Goal: Complete application form

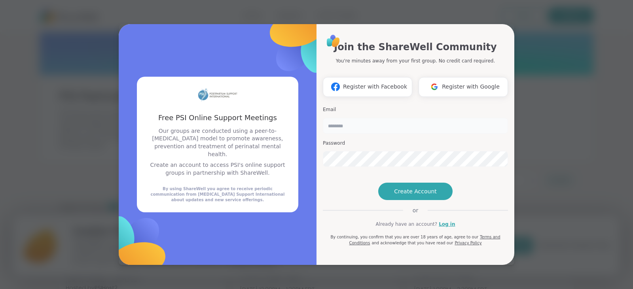
click at [376, 118] on input "email" at bounding box center [415, 126] width 185 height 16
type input "**********"
click at [421, 195] on span "Create Account" at bounding box center [415, 191] width 43 height 8
click at [242, 130] on div "**********" at bounding box center [316, 144] width 395 height 241
click at [412, 195] on span "Create Account" at bounding box center [415, 191] width 43 height 8
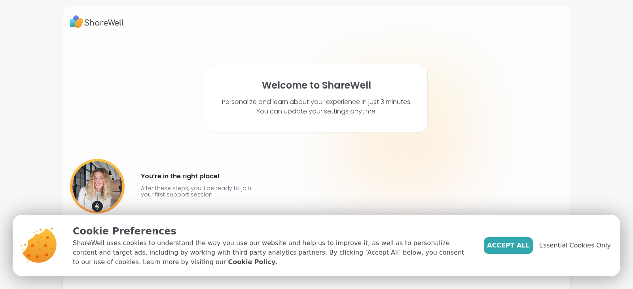
click at [570, 245] on span "Essential Cookies Only" at bounding box center [575, 245] width 72 height 9
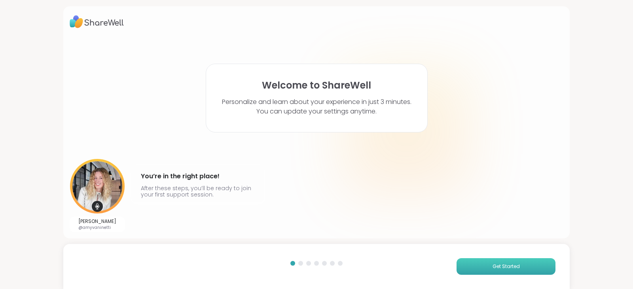
click at [497, 269] on span "Get Started" at bounding box center [505, 266] width 27 height 7
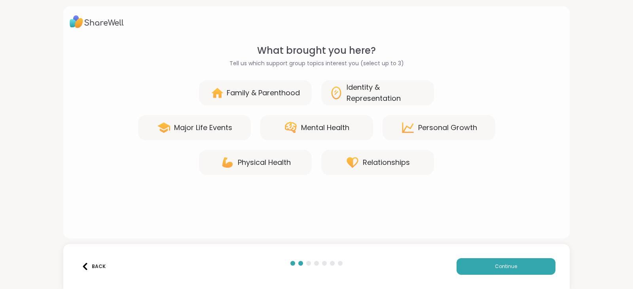
click at [242, 94] on div "Family & Parenthood" at bounding box center [263, 92] width 73 height 11
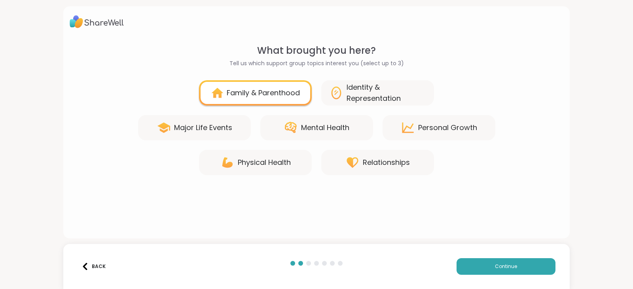
click at [196, 126] on div "Major Life Events" at bounding box center [203, 127] width 58 height 11
click at [378, 159] on div "Relationships" at bounding box center [386, 162] width 47 height 11
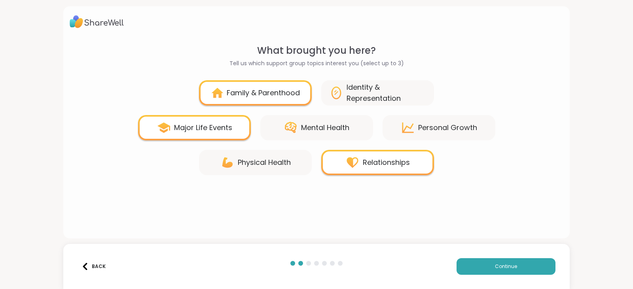
click at [380, 165] on div "Relationships" at bounding box center [386, 162] width 47 height 11
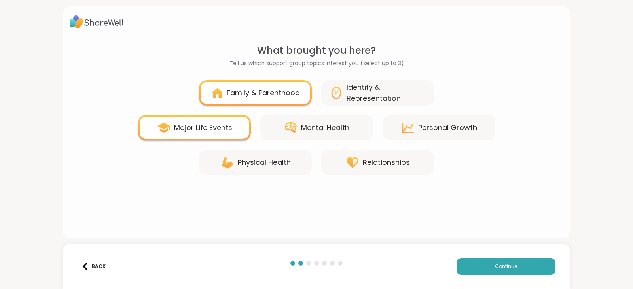
click at [335, 127] on div "Mental Health" at bounding box center [325, 127] width 48 height 11
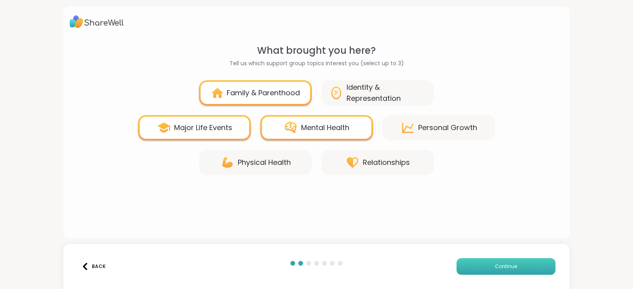
click at [508, 267] on span "Continue" at bounding box center [506, 266] width 22 height 7
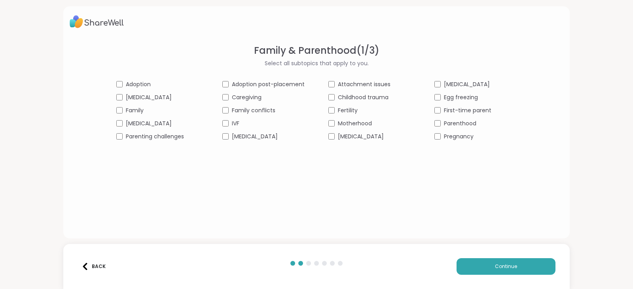
click at [227, 138] on div "[MEDICAL_DATA]" at bounding box center [263, 136] width 82 height 8
click at [495, 266] on span "Continue" at bounding box center [506, 266] width 22 height 7
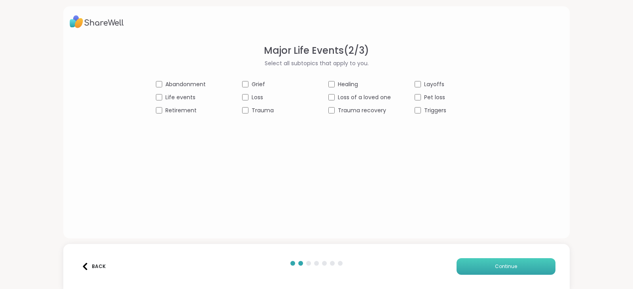
click at [489, 264] on button "Continue" at bounding box center [505, 266] width 99 height 17
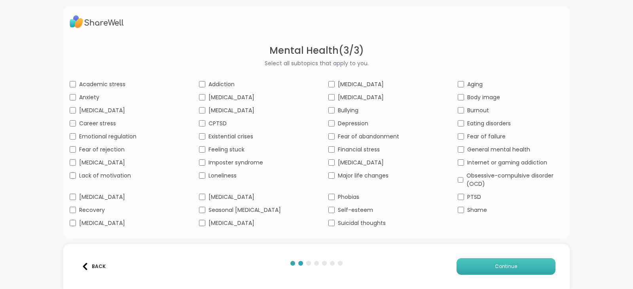
click at [496, 263] on span "Continue" at bounding box center [506, 266] width 22 height 7
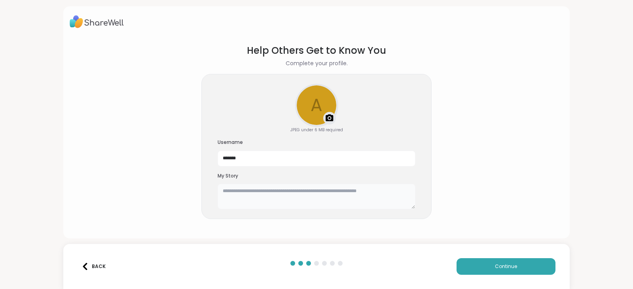
click at [265, 189] on textarea at bounding box center [317, 196] width 198 height 25
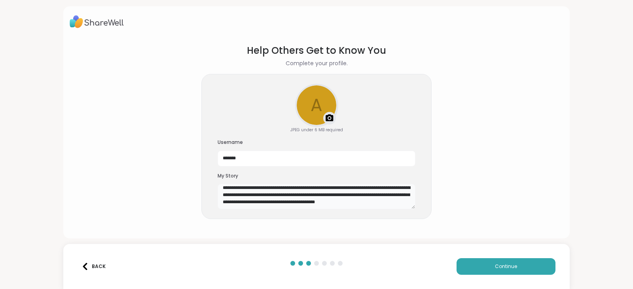
scroll to position [7, 0]
type textarea "**********"
click at [315, 114] on div "Upload a profile photo" at bounding box center [317, 106] width 42 height 42
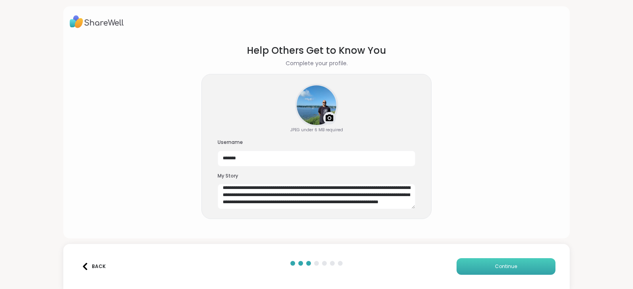
click at [498, 265] on span "Continue" at bounding box center [506, 266] width 22 height 7
click at [216, 78] on div "**********" at bounding box center [316, 147] width 230 height 146
